Goal: Navigation & Orientation: Find specific page/section

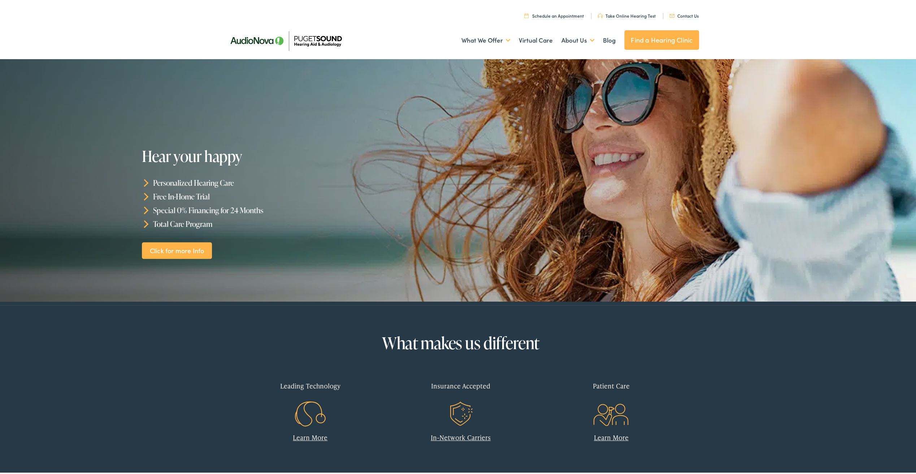
click at [633, 35] on link "Find a Hearing Clinic" at bounding box center [661, 38] width 75 height 19
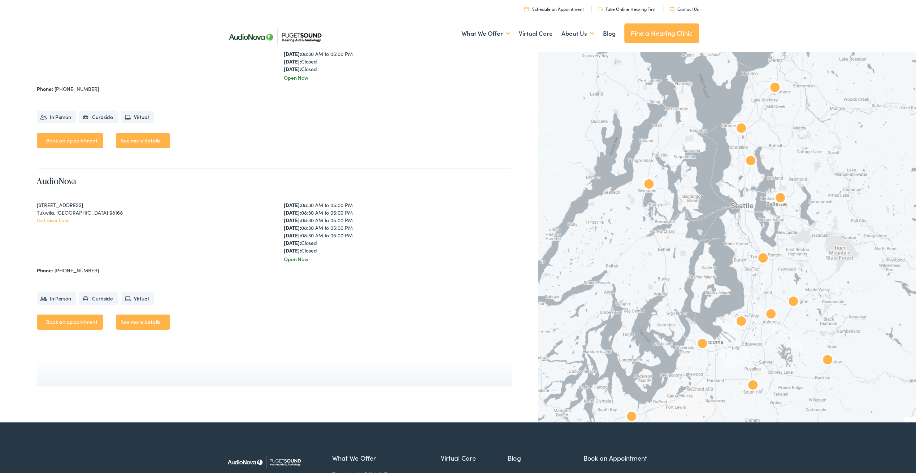
scroll to position [2176, 0]
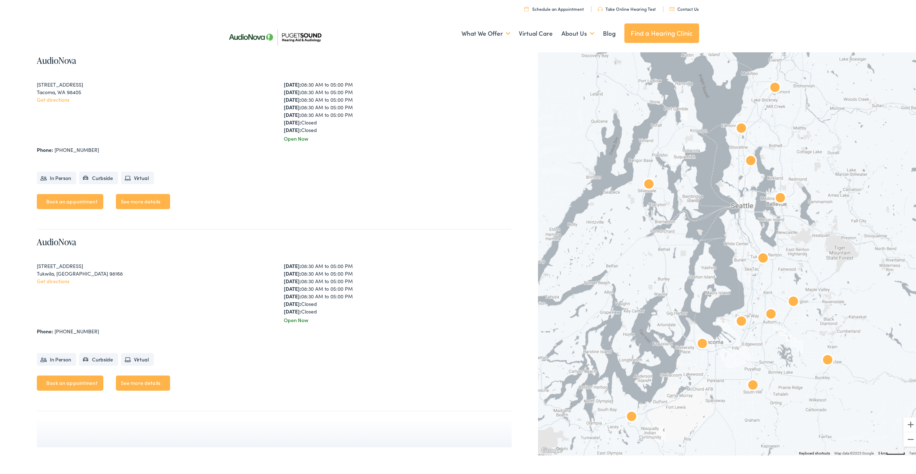
click at [770, 84] on img "Puget Sound Hearing Aid &#038; Audiology by AudioNova" at bounding box center [774, 86] width 23 height 23
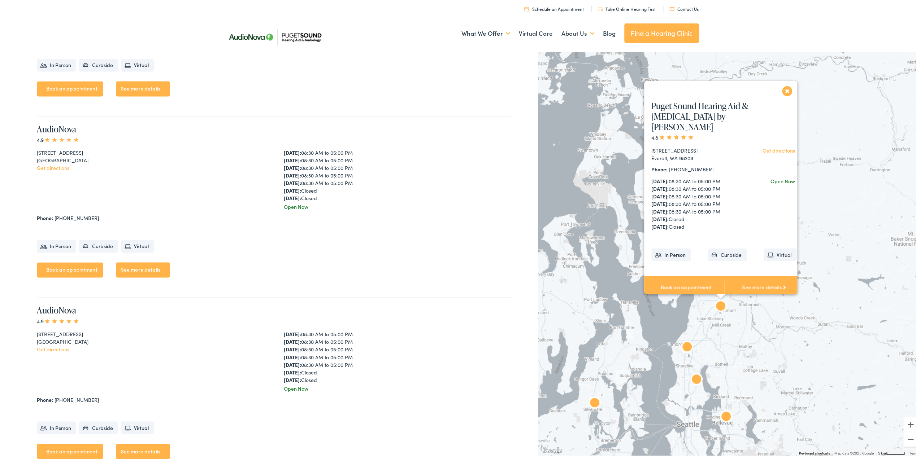
scroll to position [887, 0]
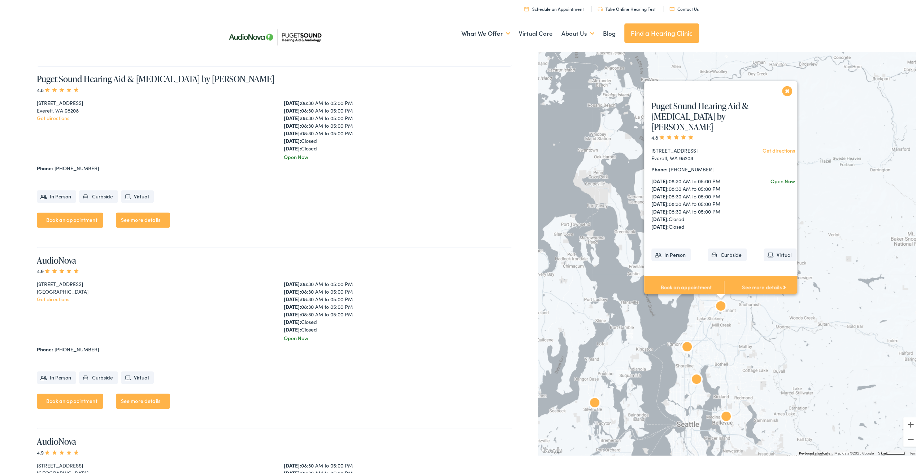
click at [773, 150] on link "Get directions" at bounding box center [778, 148] width 32 height 7
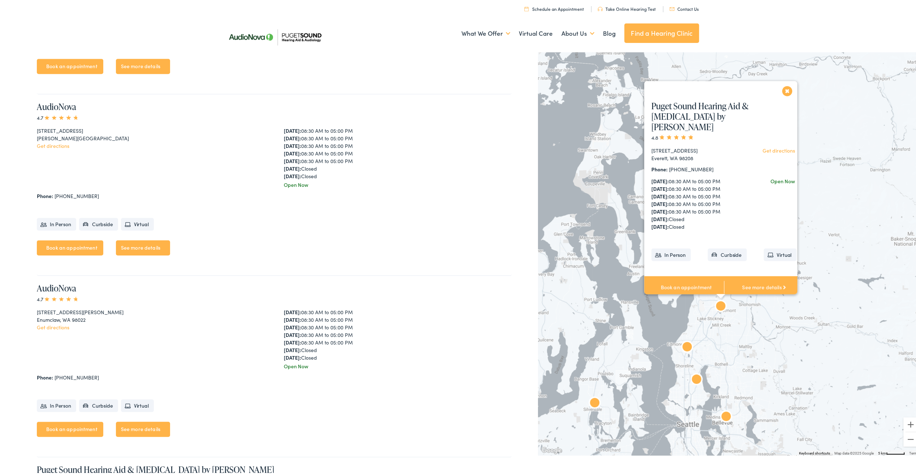
scroll to position [461, 0]
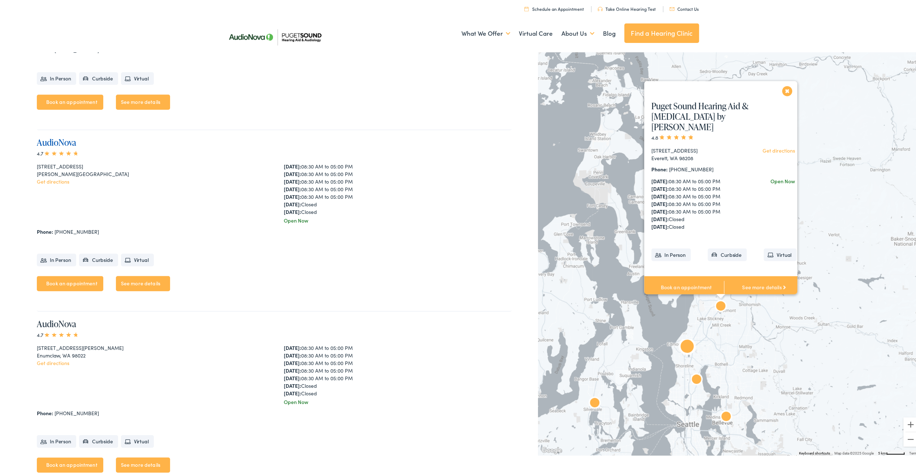
click at [48, 142] on link "AudioNova" at bounding box center [56, 141] width 39 height 12
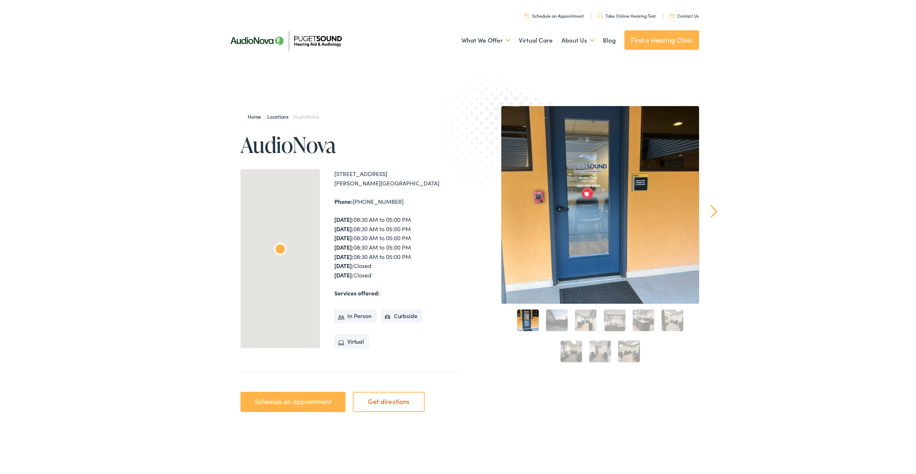
click at [379, 404] on link "Get directions" at bounding box center [389, 400] width 72 height 20
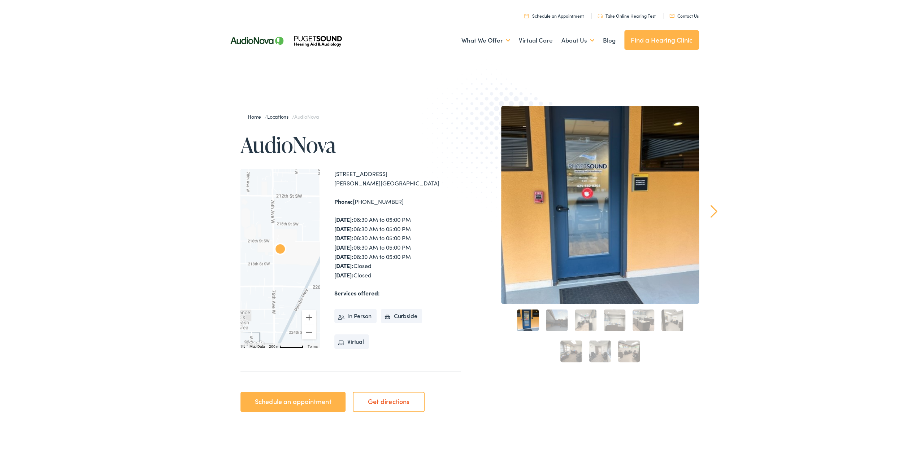
click at [558, 322] on link "2" at bounding box center [557, 319] width 22 height 22
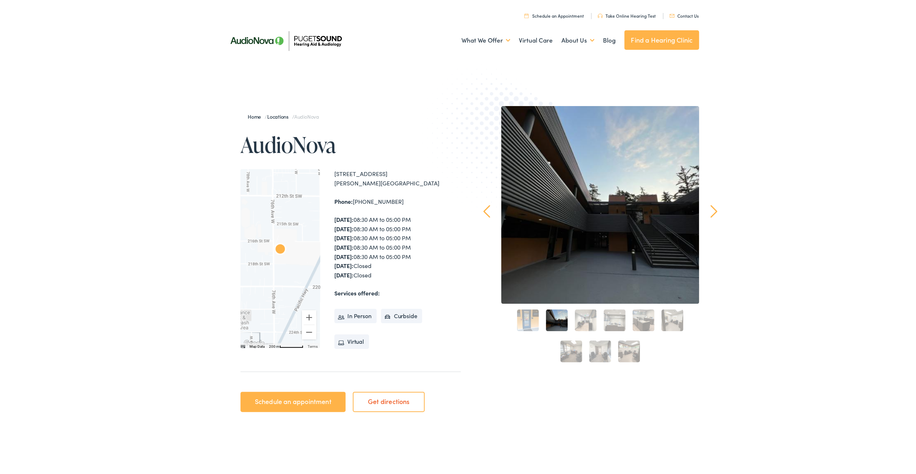
click at [583, 322] on link "3" at bounding box center [586, 319] width 22 height 22
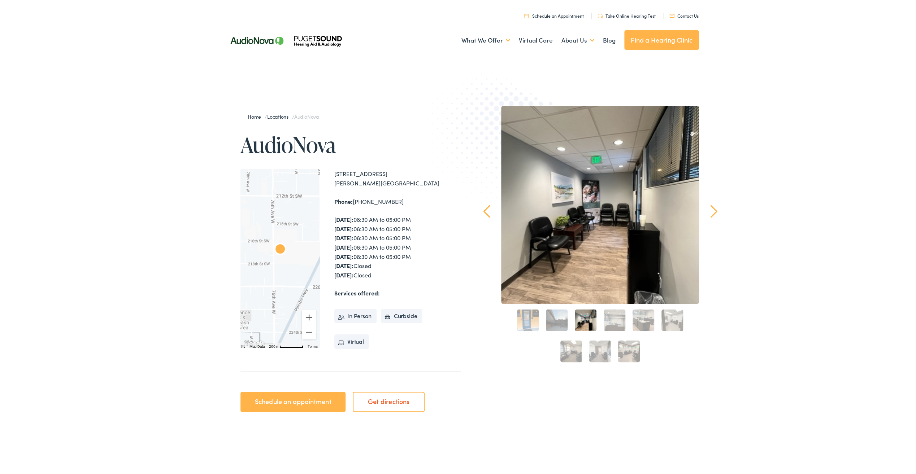
click at [606, 323] on link "4" at bounding box center [614, 319] width 22 height 22
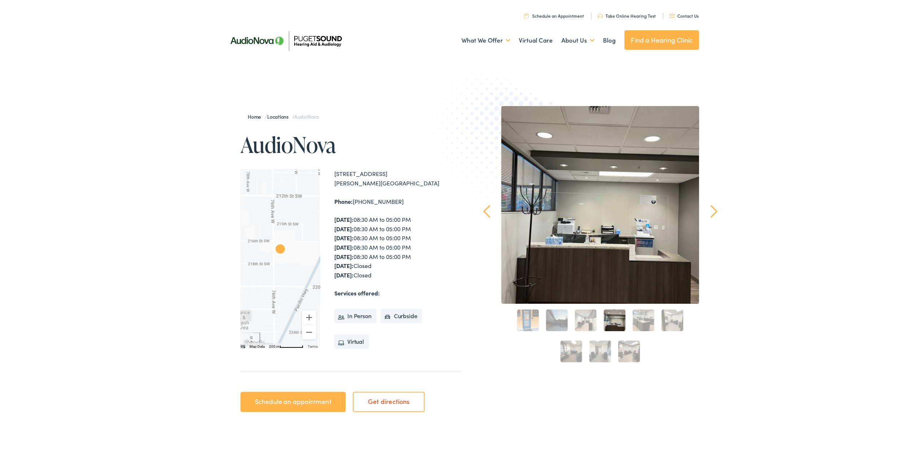
click at [635, 315] on link "5" at bounding box center [643, 319] width 22 height 22
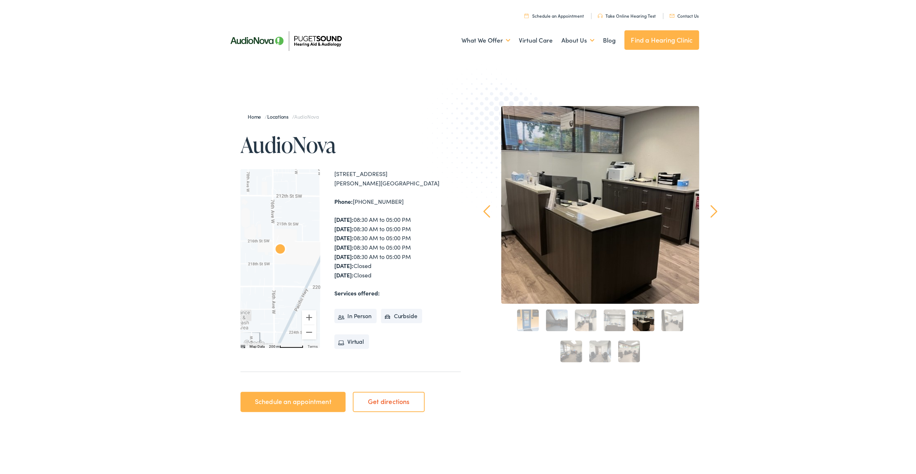
click at [676, 316] on link "6" at bounding box center [672, 319] width 22 height 22
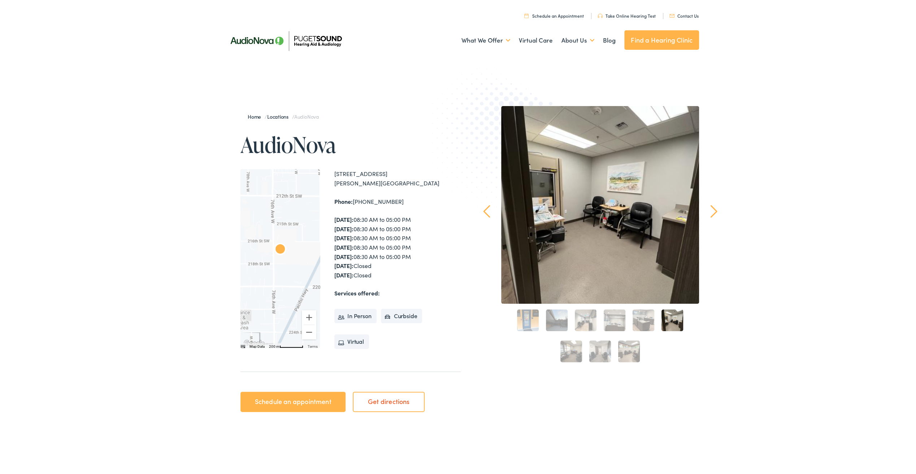
click at [566, 352] on link "7" at bounding box center [571, 350] width 22 height 22
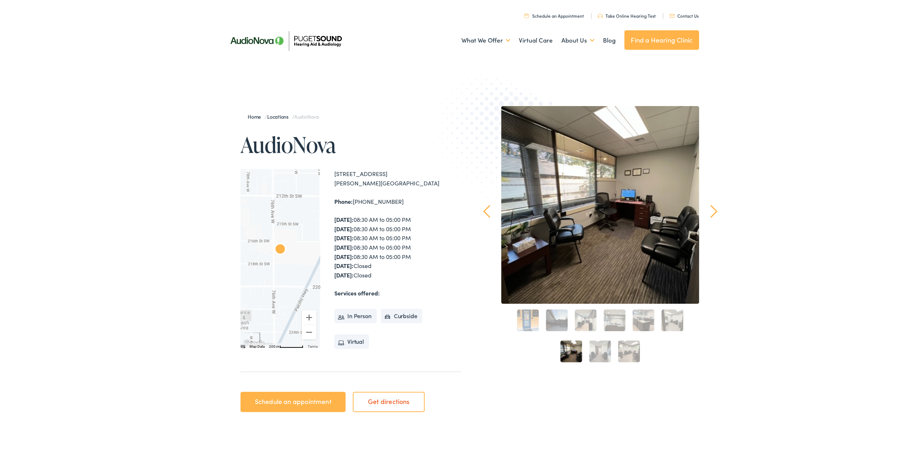
click at [601, 348] on link "8" at bounding box center [600, 350] width 22 height 22
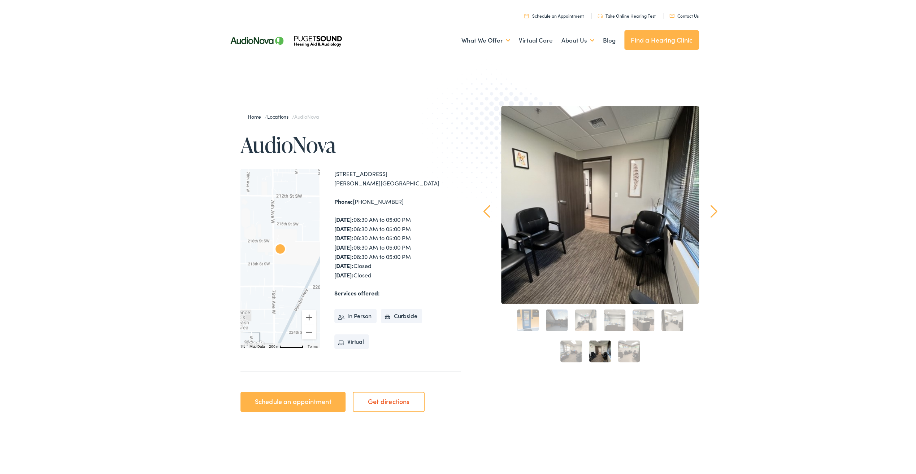
click at [626, 350] on link "9" at bounding box center [629, 350] width 22 height 22
